Goal: Contribute content: Contribute content

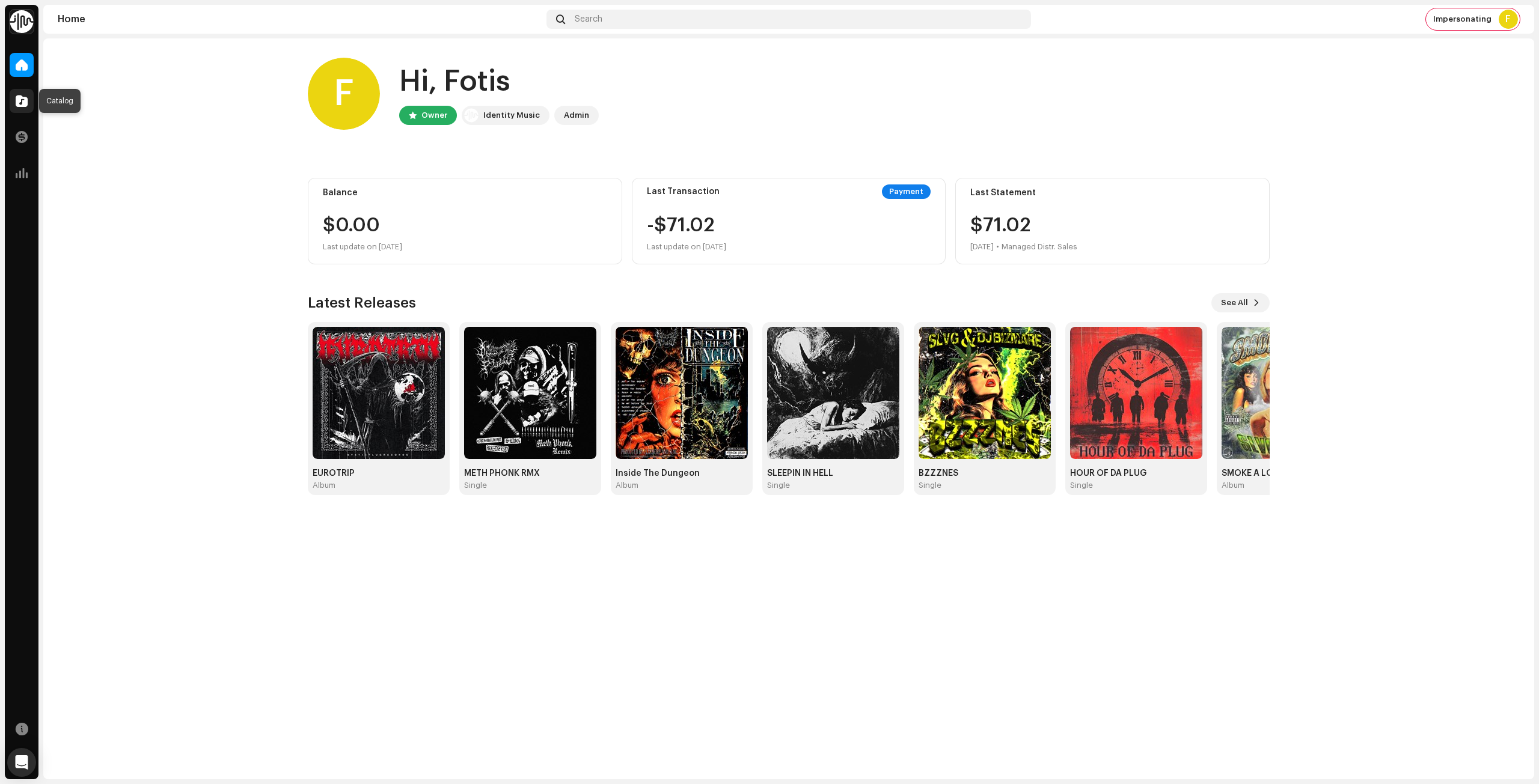
click at [24, 108] on div at bounding box center [21, 101] width 24 height 24
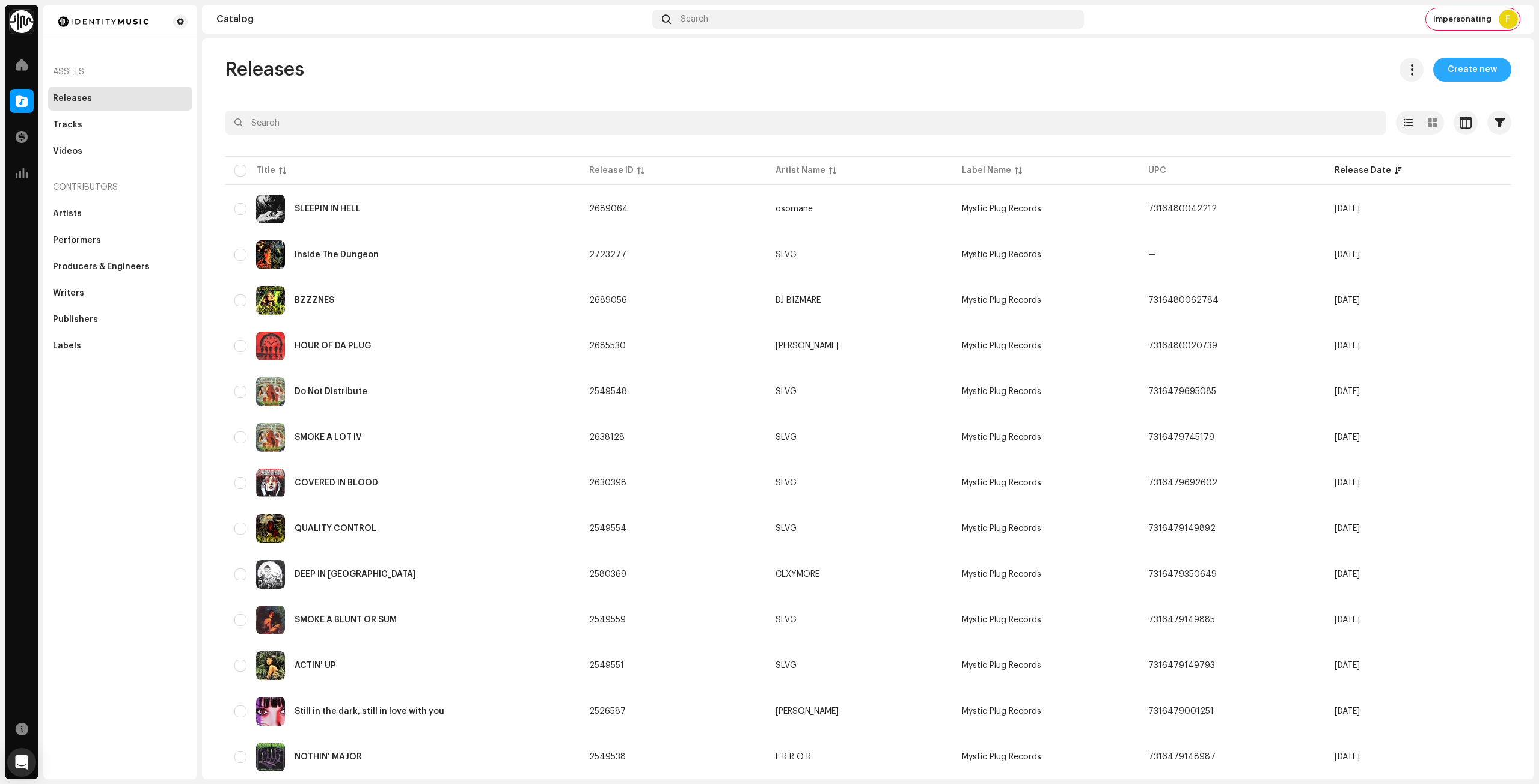
click at [1460, 61] on span "Create new" at bounding box center [1472, 70] width 50 height 24
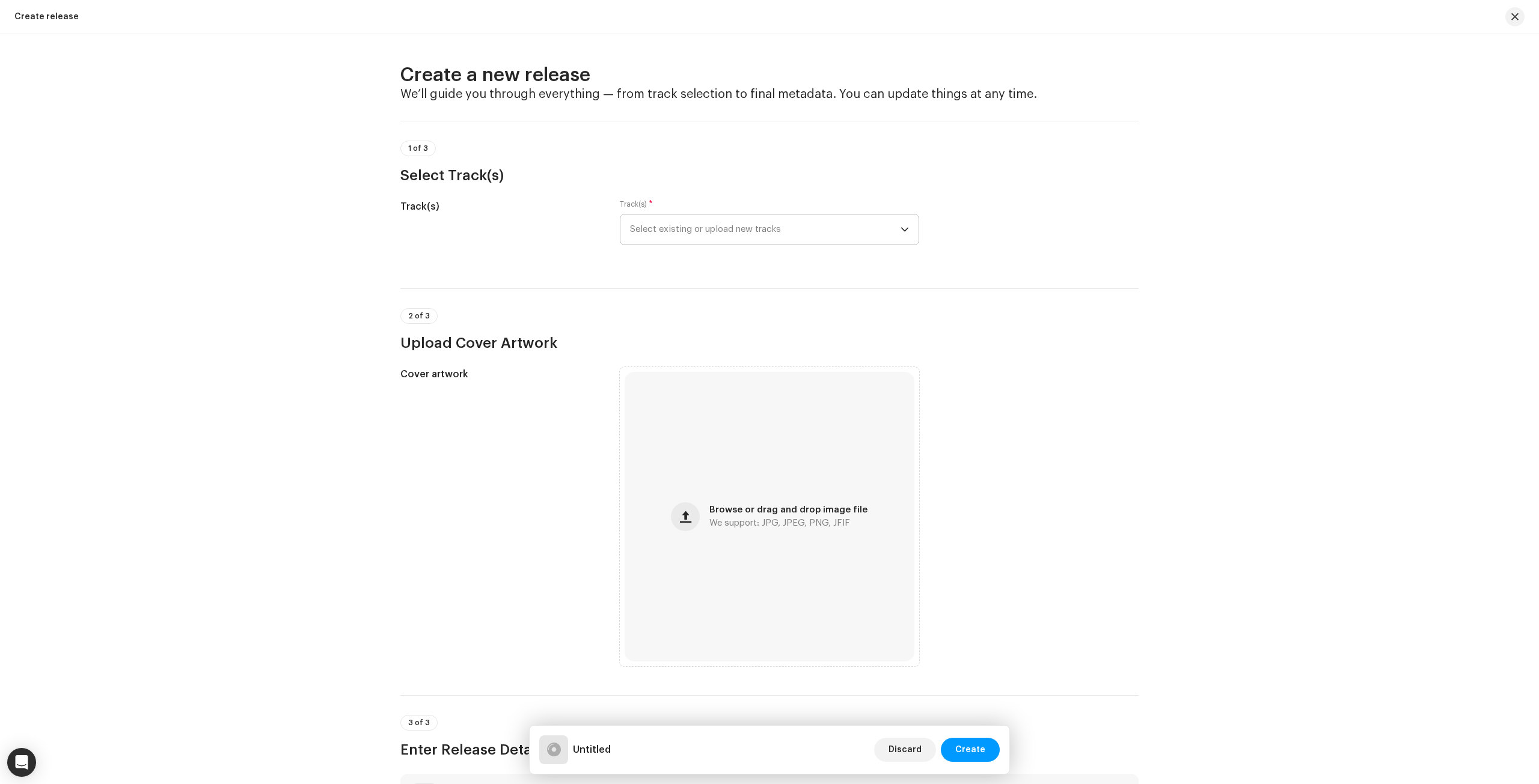
click at [765, 230] on span "Select existing or upload new tracks" at bounding box center [765, 229] width 271 height 30
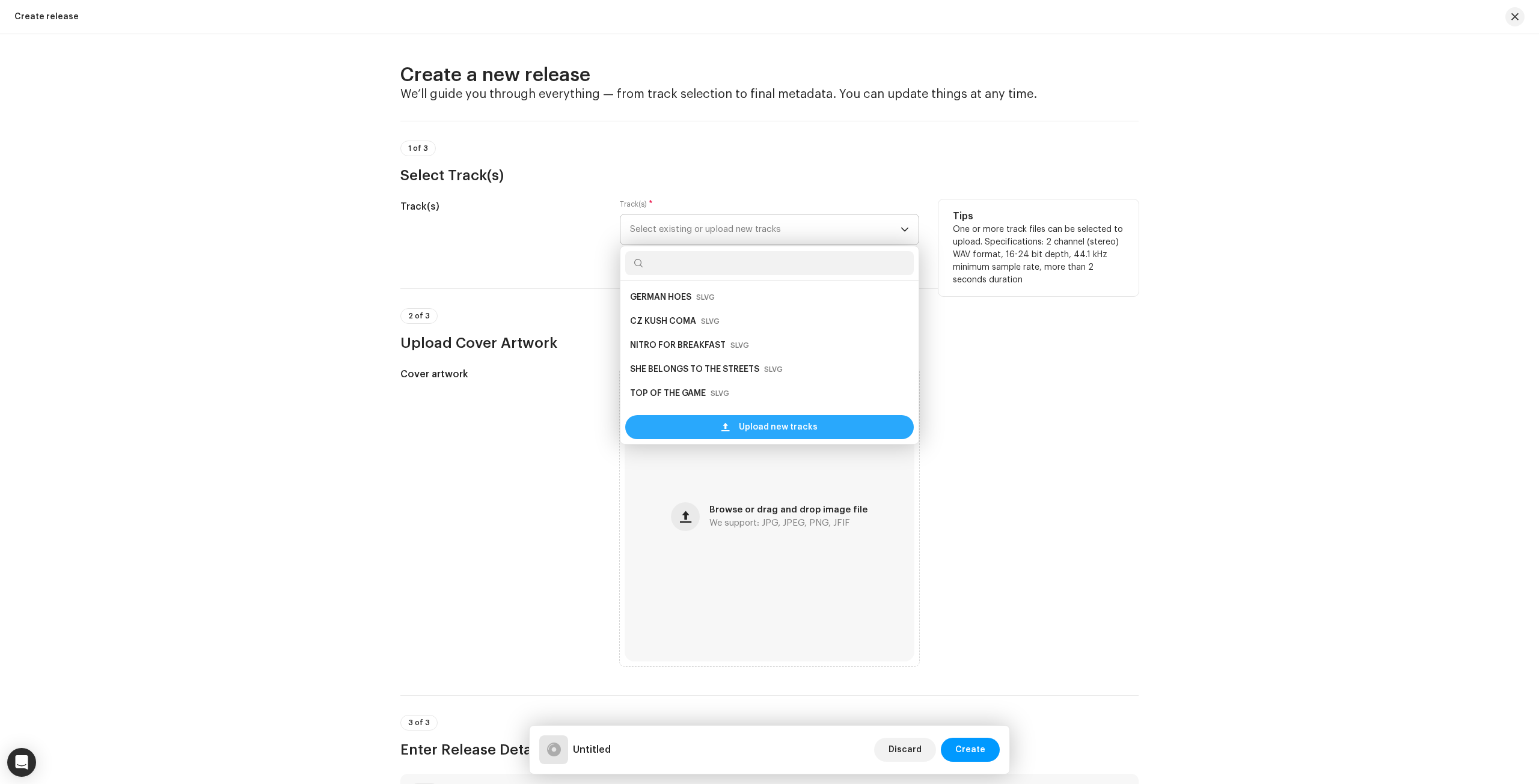
click at [761, 425] on span "Upload new tracks" at bounding box center [778, 427] width 79 height 24
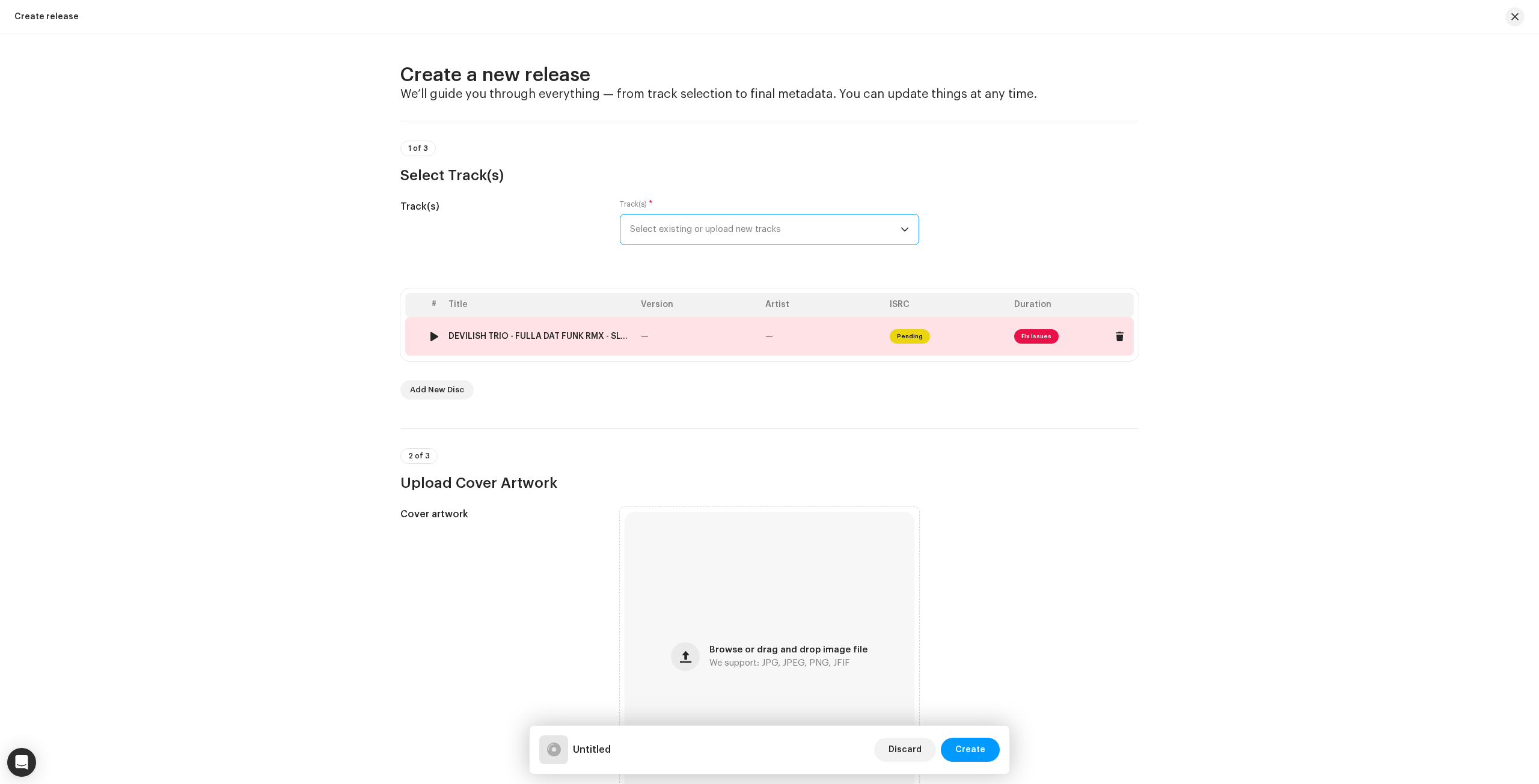
click at [722, 342] on td "—" at bounding box center [699, 336] width 125 height 38
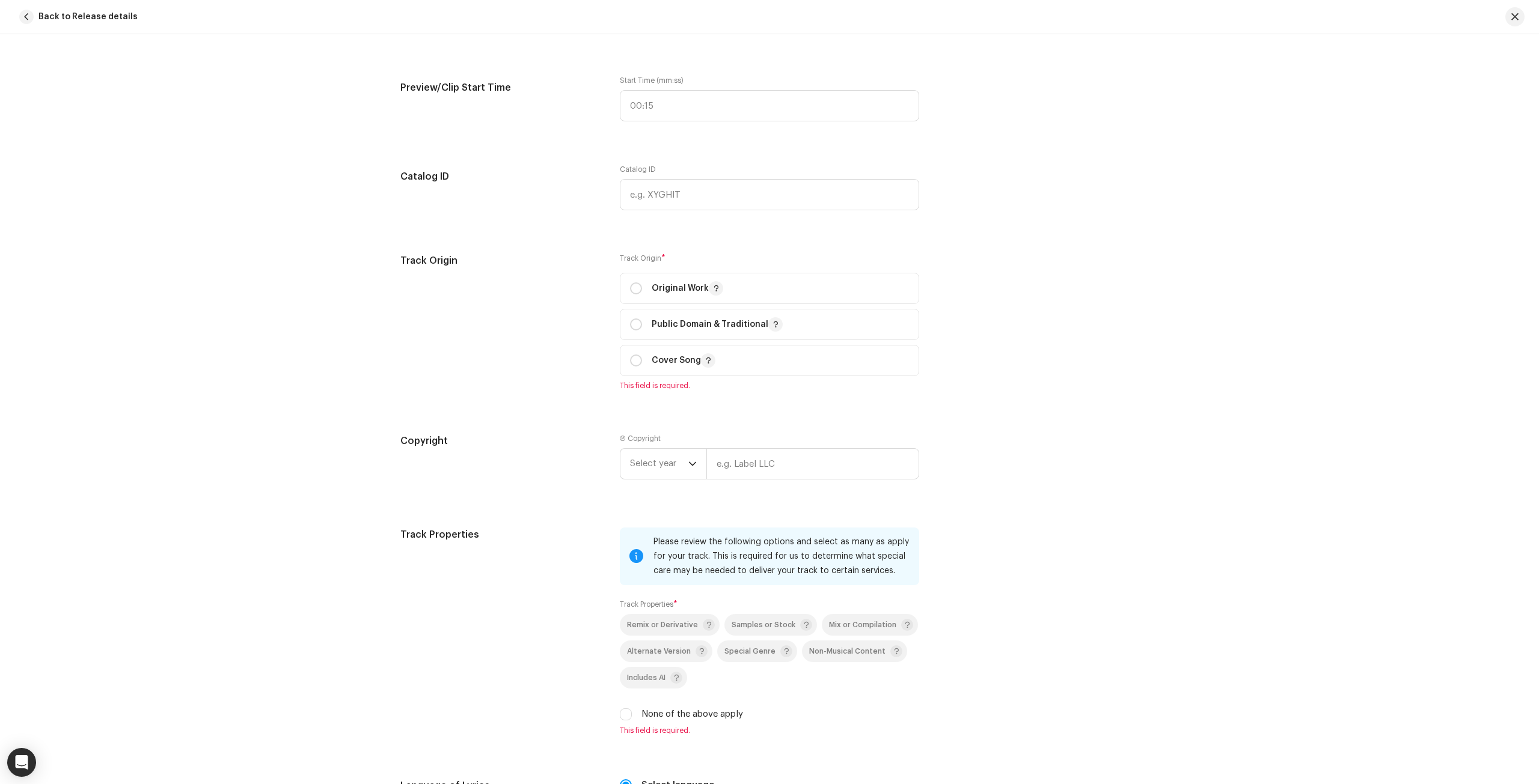
scroll to position [1142, 0]
